Goal: Task Accomplishment & Management: Use online tool/utility

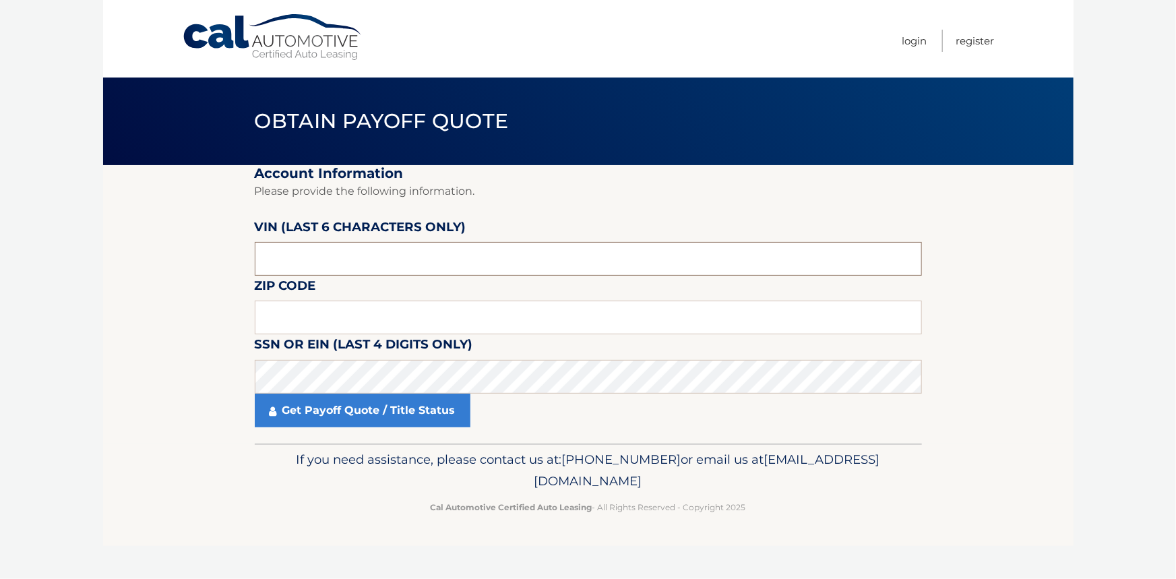
click at [323, 244] on input "text" at bounding box center [588, 259] width 667 height 34
type input "064647"
type input "10305"
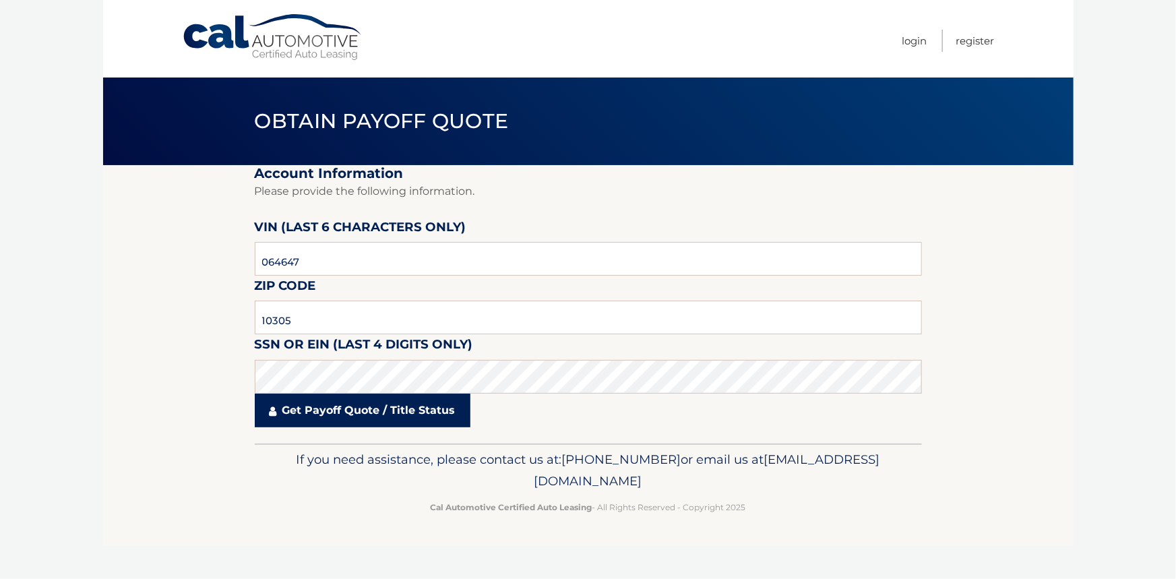
click at [326, 407] on link "Get Payoff Quote / Title Status" at bounding box center [363, 411] width 216 height 34
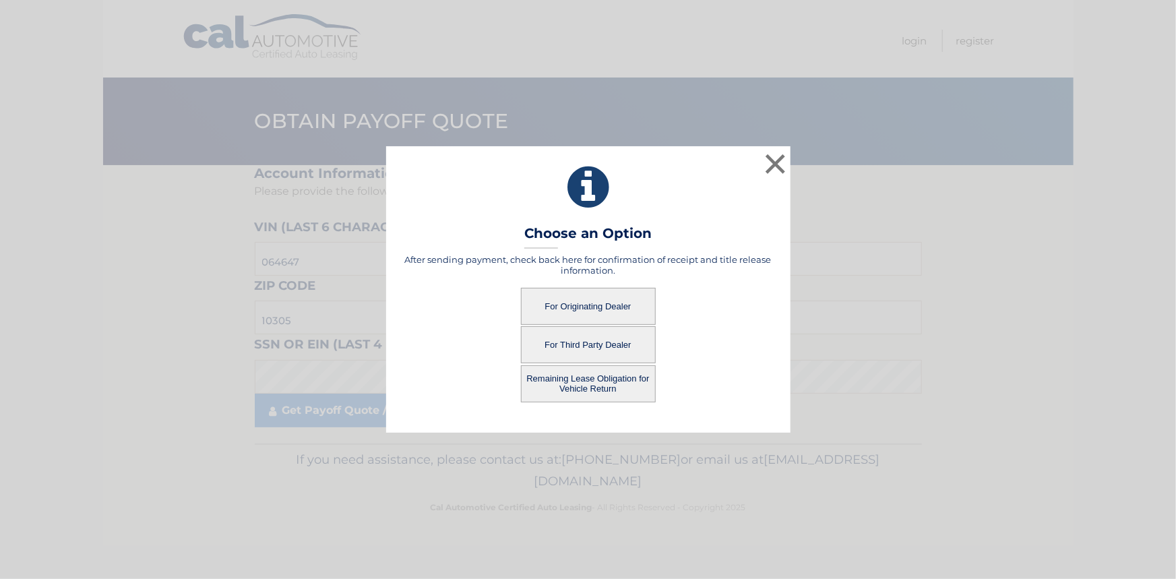
click at [601, 307] on button "For Originating Dealer" at bounding box center [588, 306] width 135 height 37
click at [553, 320] on button "For Originating Dealer" at bounding box center [588, 306] width 135 height 37
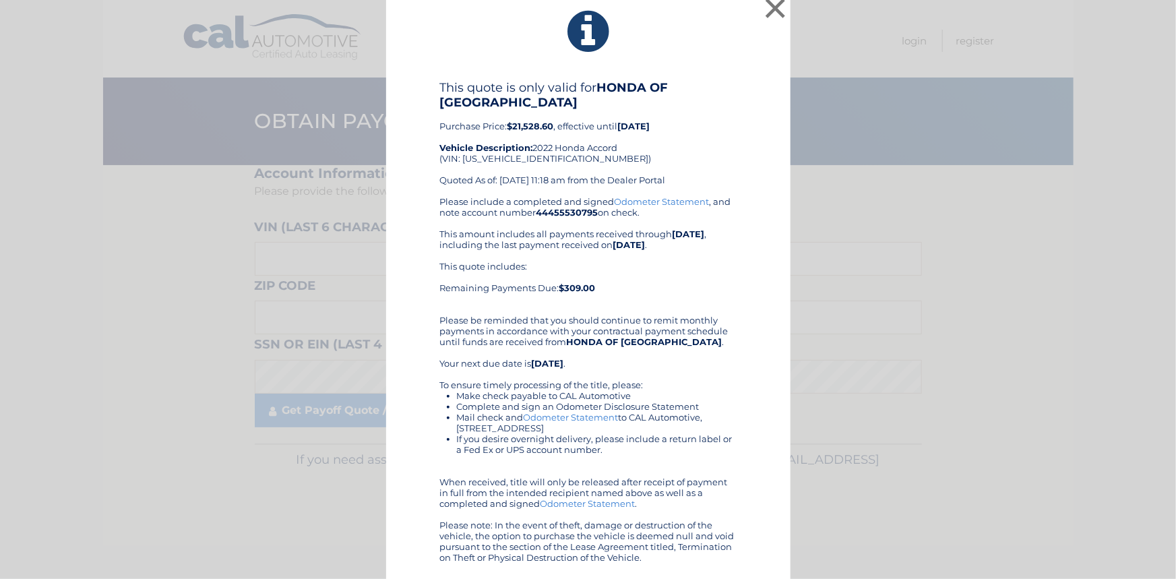
scroll to position [9, 0]
click at [771, 3] on button "×" at bounding box center [775, 8] width 27 height 27
